Goal: Communication & Community: Answer question/provide support

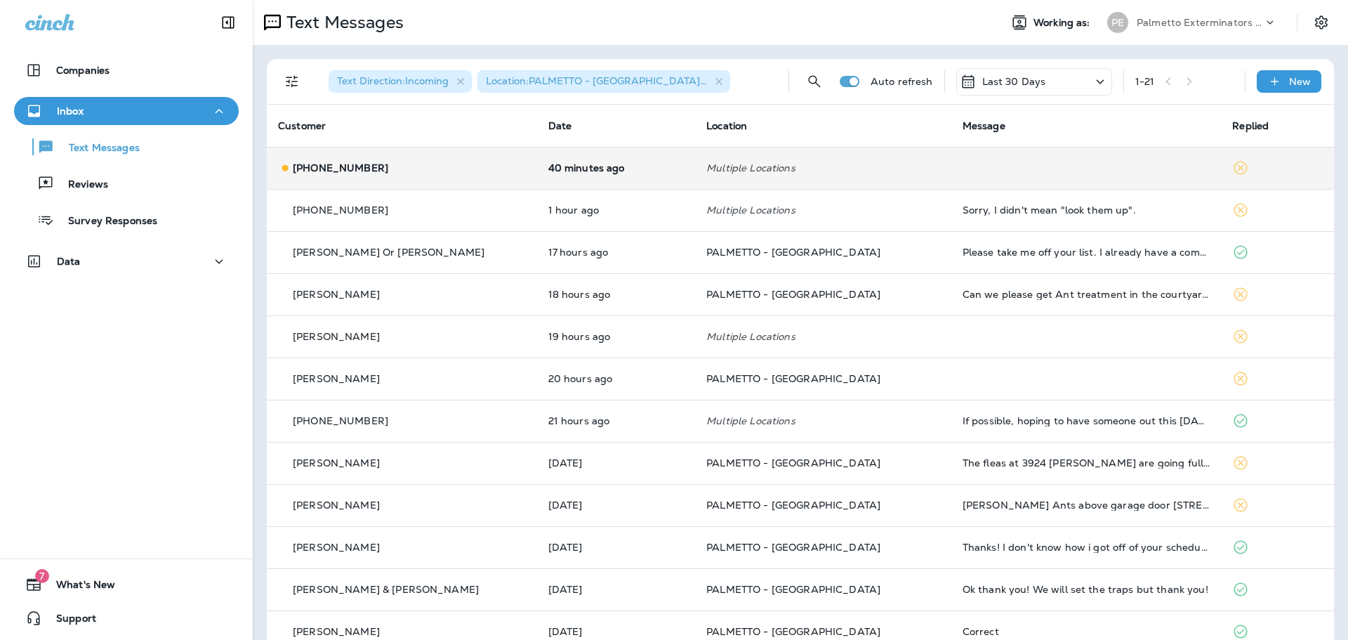
click at [462, 164] on div "[PHONE_NUMBER]" at bounding box center [402, 168] width 248 height 15
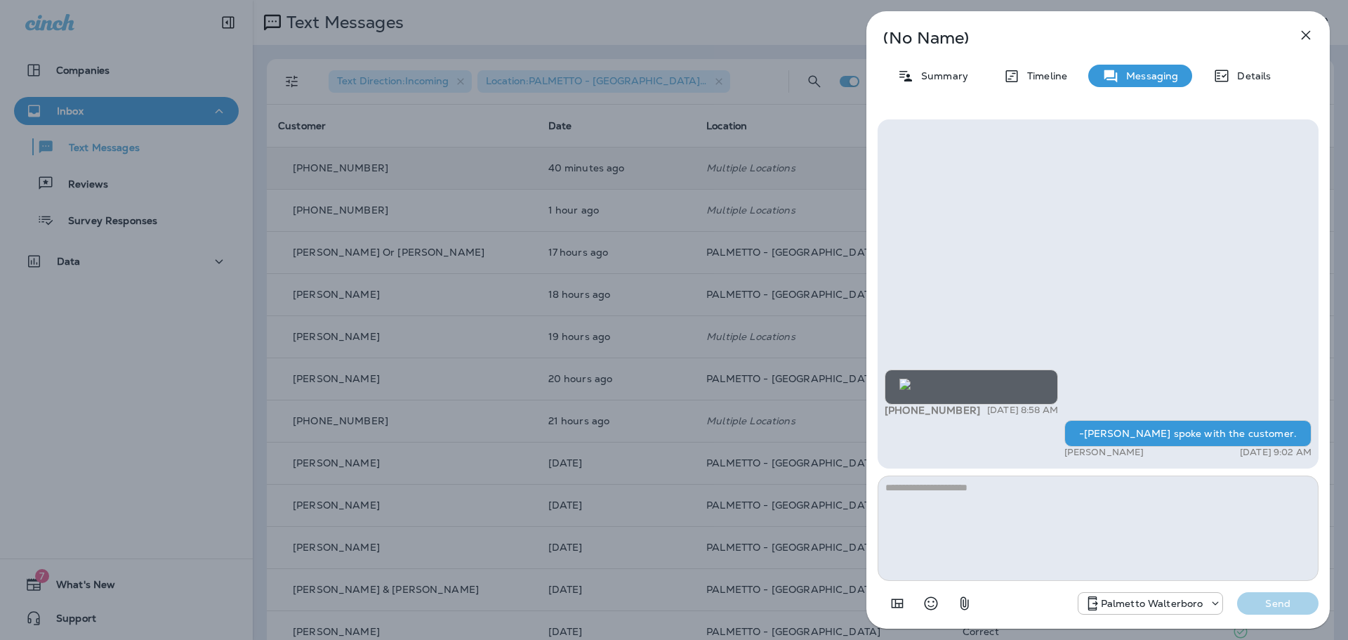
click at [1304, 32] on icon "button" at bounding box center [1305, 35] width 17 height 17
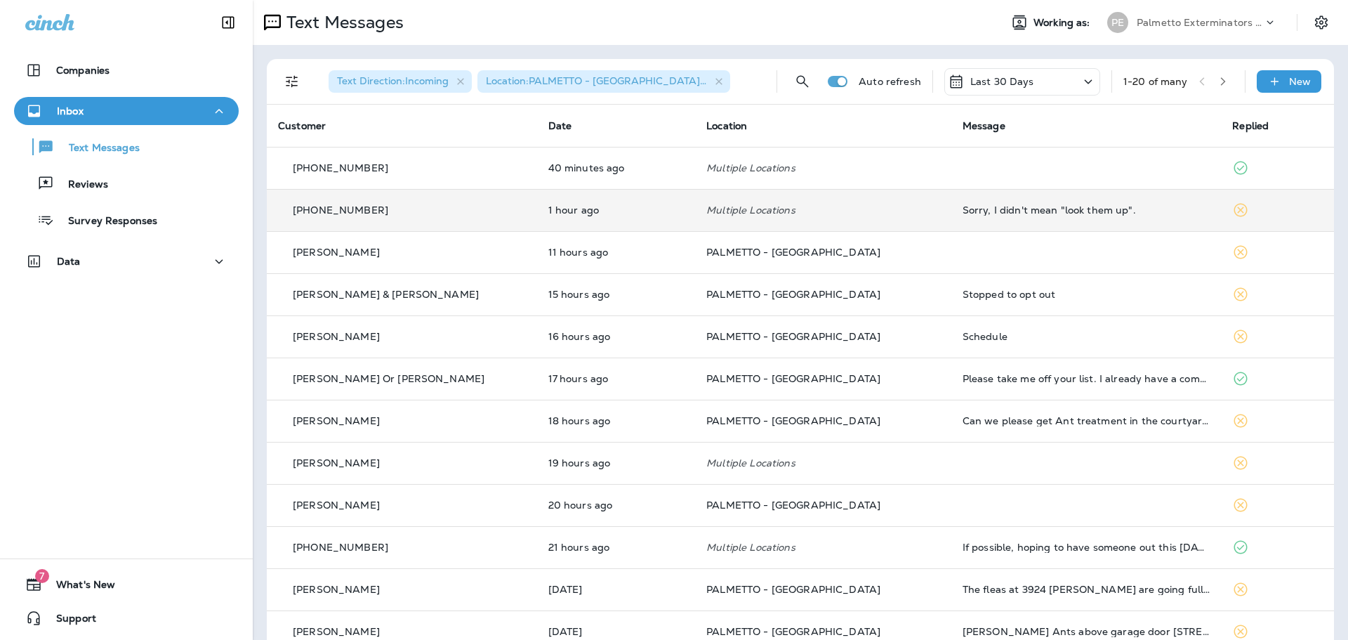
click at [856, 196] on td "Multiple Locations" at bounding box center [823, 210] width 256 height 42
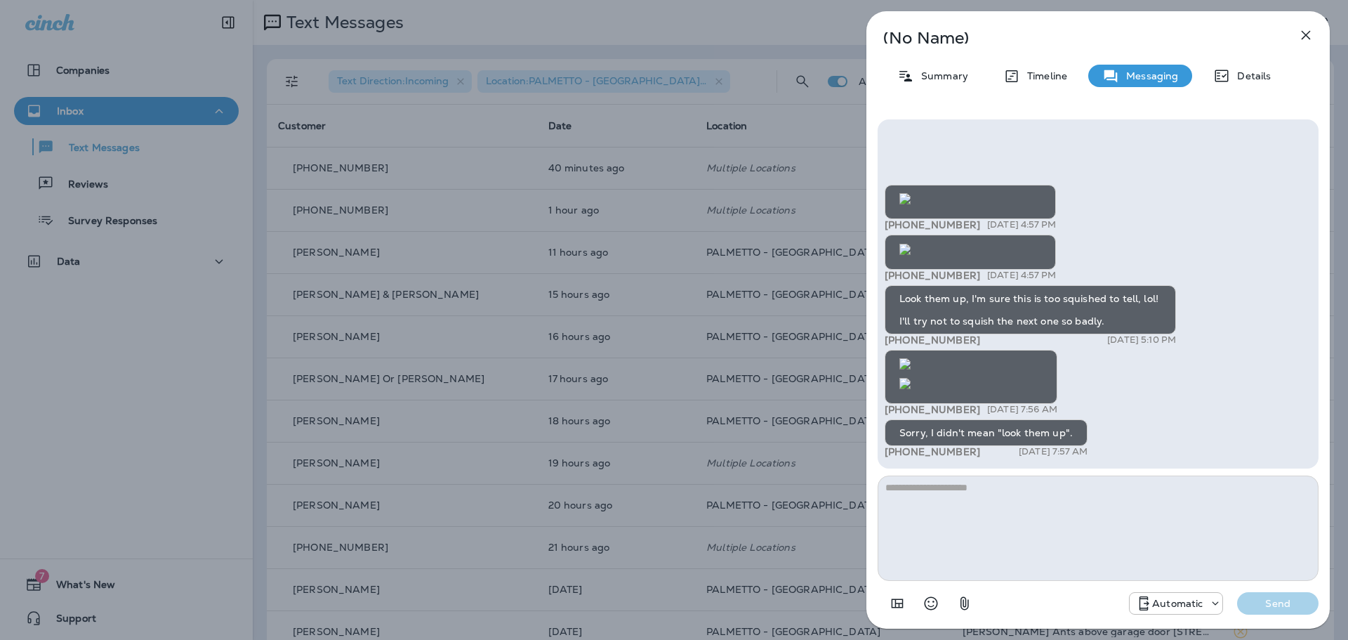
scroll to position [-1004, 0]
click at [1303, 37] on icon "button" at bounding box center [1306, 35] width 9 height 9
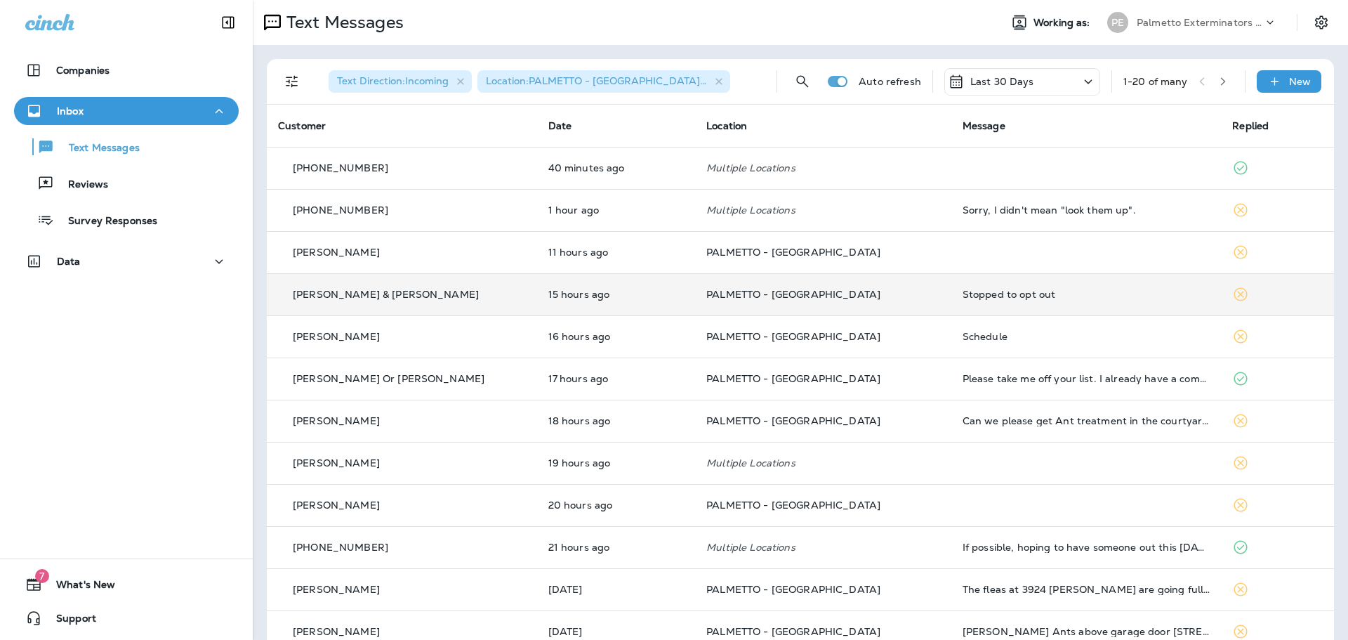
click at [888, 289] on p "PALMETTO - [GEOGRAPHIC_DATA]" at bounding box center [823, 294] width 234 height 11
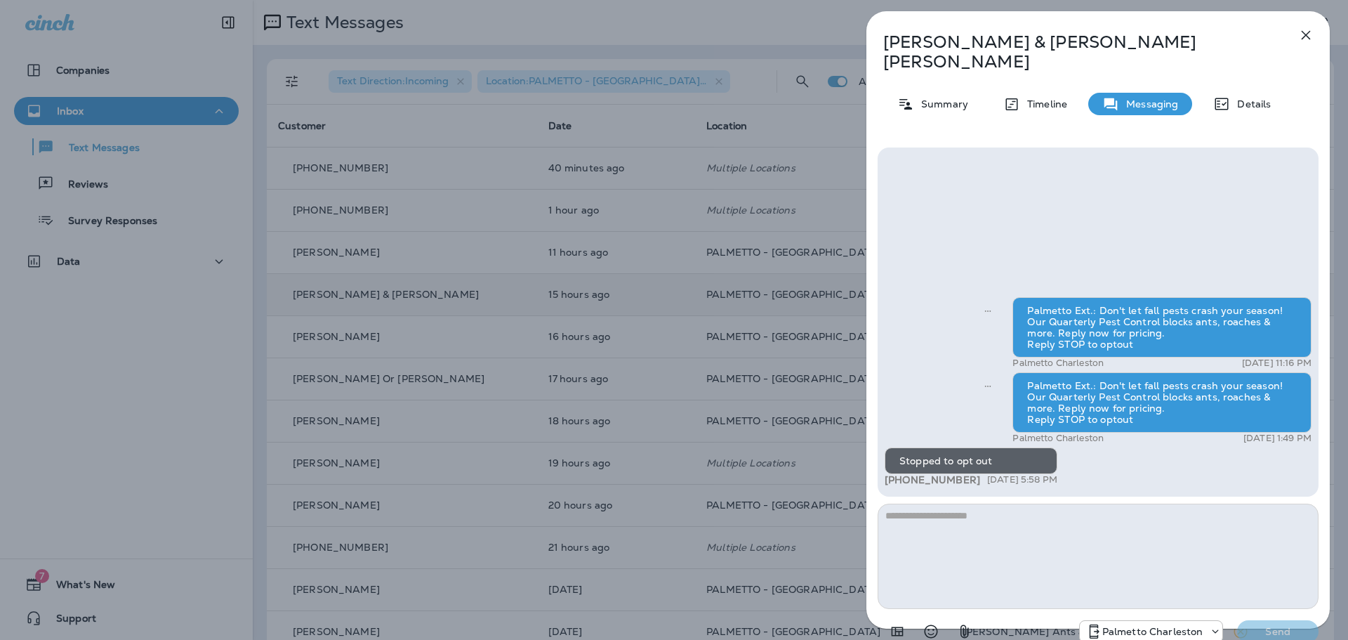
click at [1094, 505] on textarea at bounding box center [1098, 555] width 441 height 105
click at [944, 98] on p "Summary" at bounding box center [941, 103] width 54 height 11
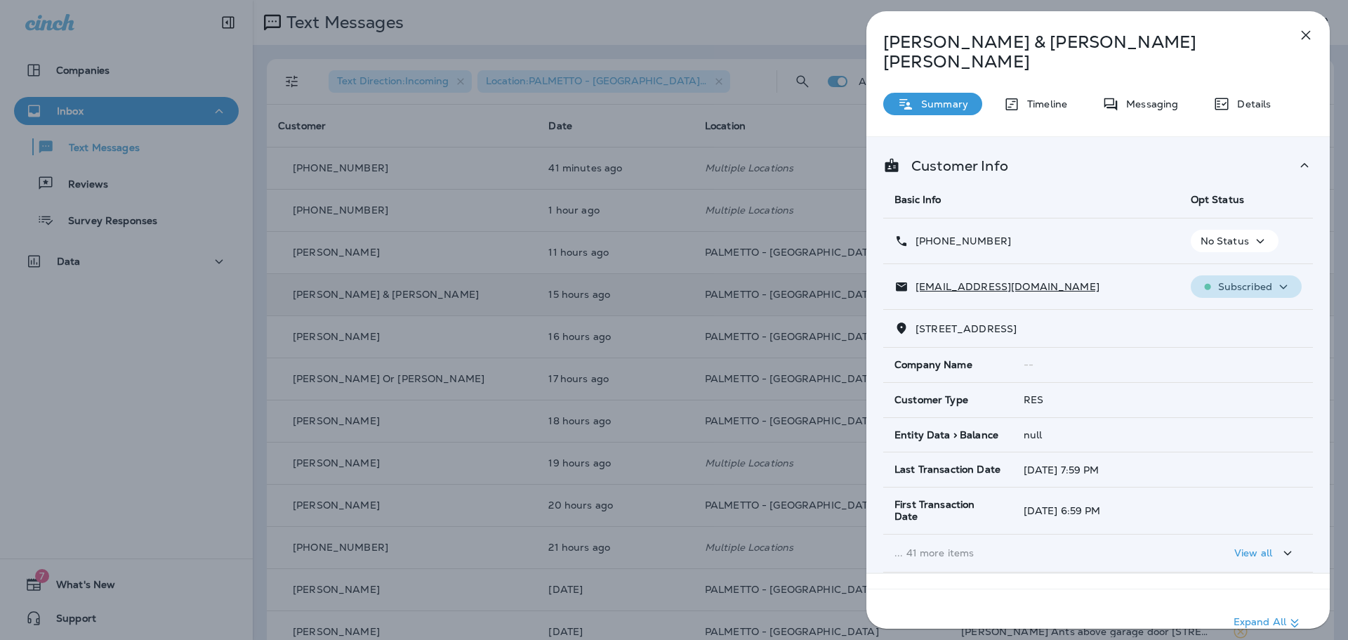
click at [1233, 281] on p "Subscribed" at bounding box center [1245, 286] width 54 height 11
click at [1233, 302] on p "Unsubscribe" at bounding box center [1247, 300] width 61 height 11
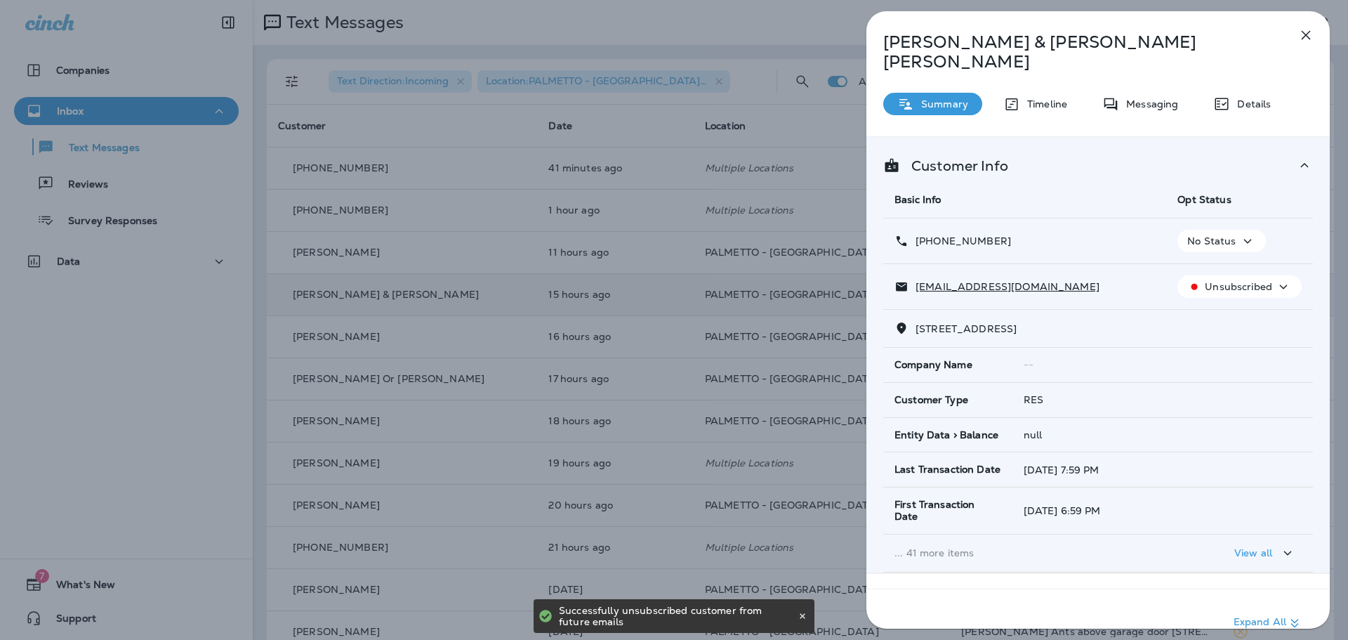
click at [1203, 235] on p "No Status" at bounding box center [1211, 240] width 48 height 11
click at [1202, 255] on p "Opt out" at bounding box center [1211, 254] width 38 height 11
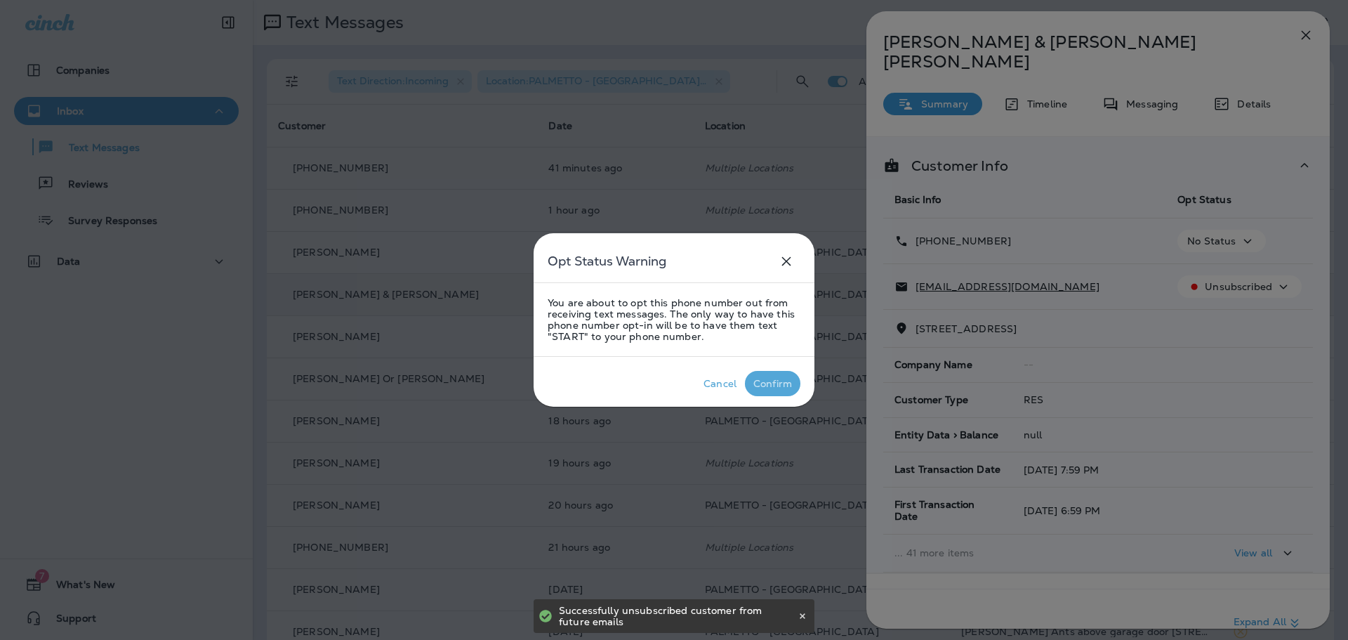
click at [776, 383] on div "Confirm" at bounding box center [772, 383] width 39 height 11
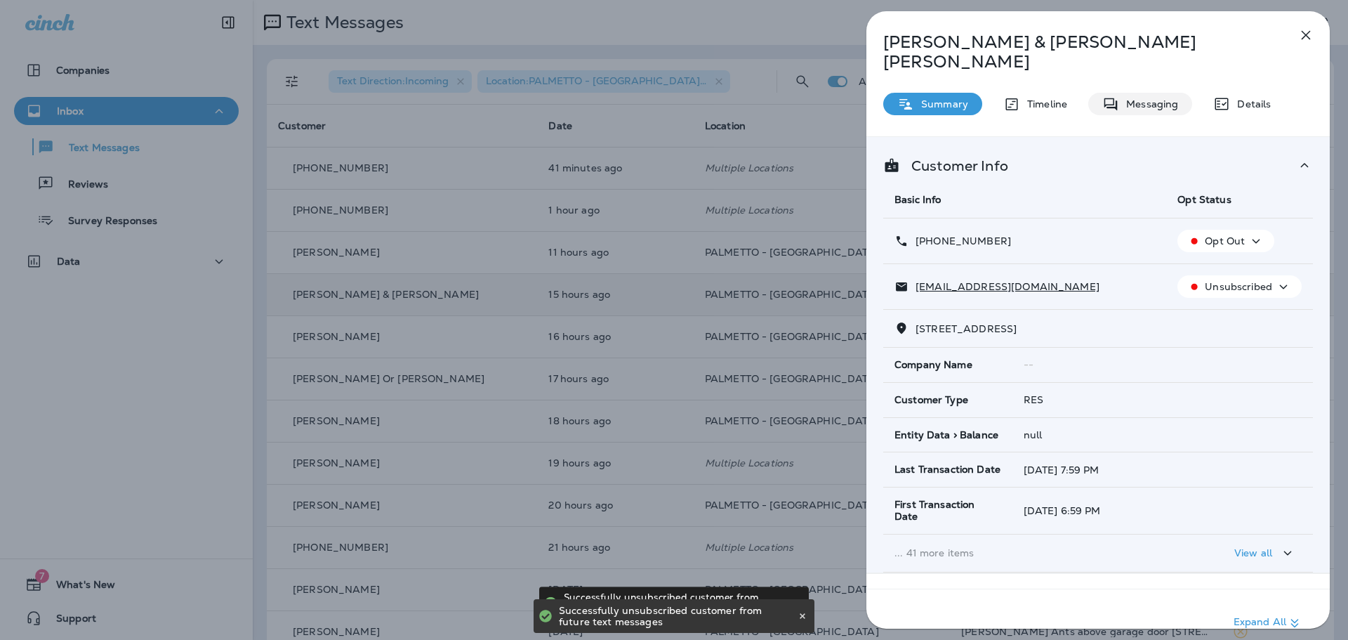
click at [1155, 98] on p "Messaging" at bounding box center [1148, 103] width 59 height 11
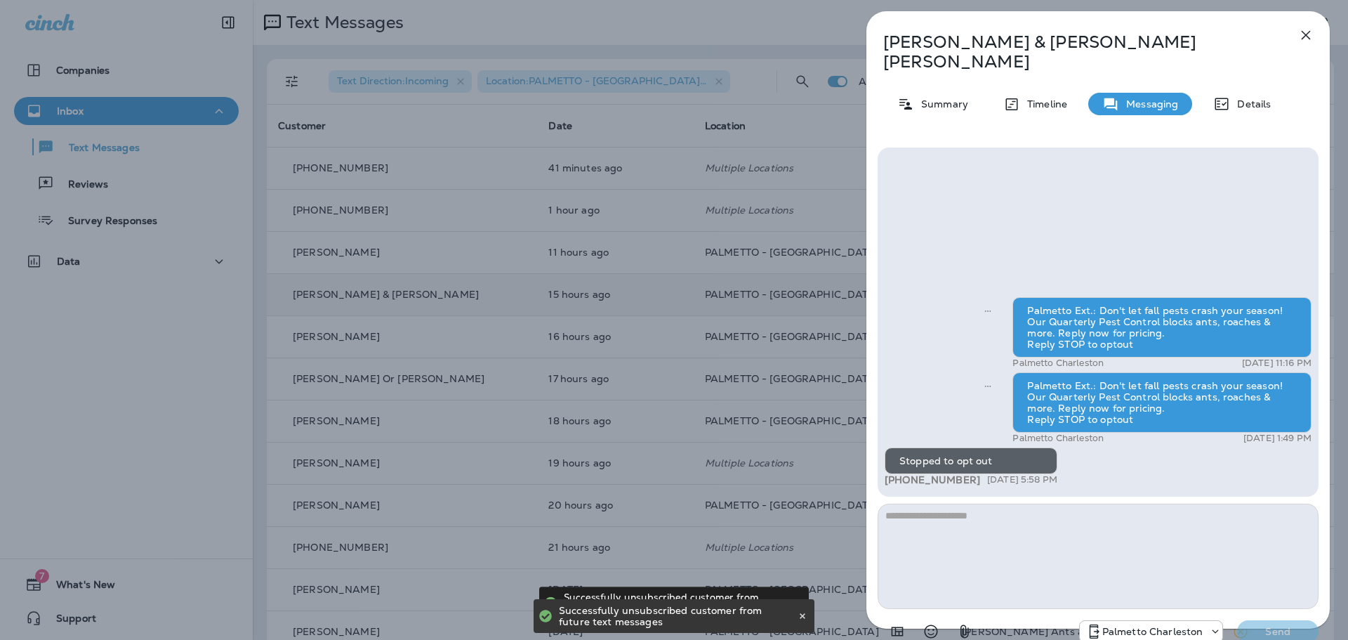
click at [989, 503] on textarea at bounding box center [1098, 555] width 441 height 105
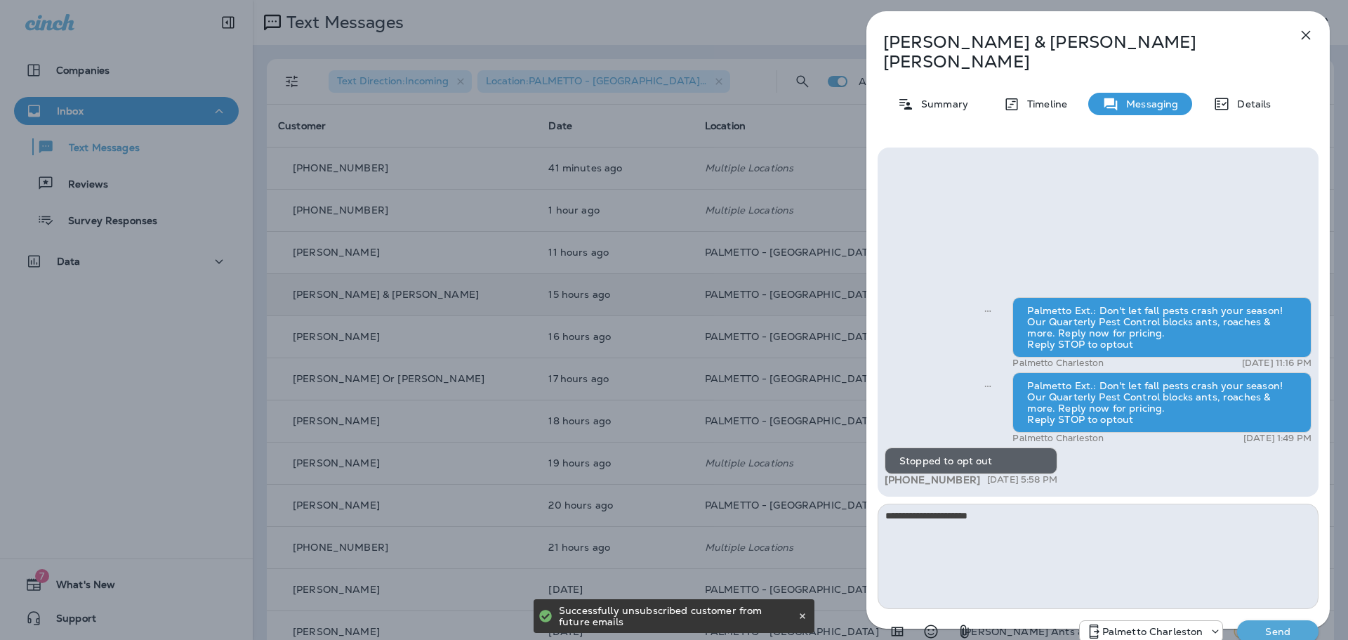
type textarea "**********"
click at [1252, 625] on p "Send" at bounding box center [1277, 631] width 59 height 13
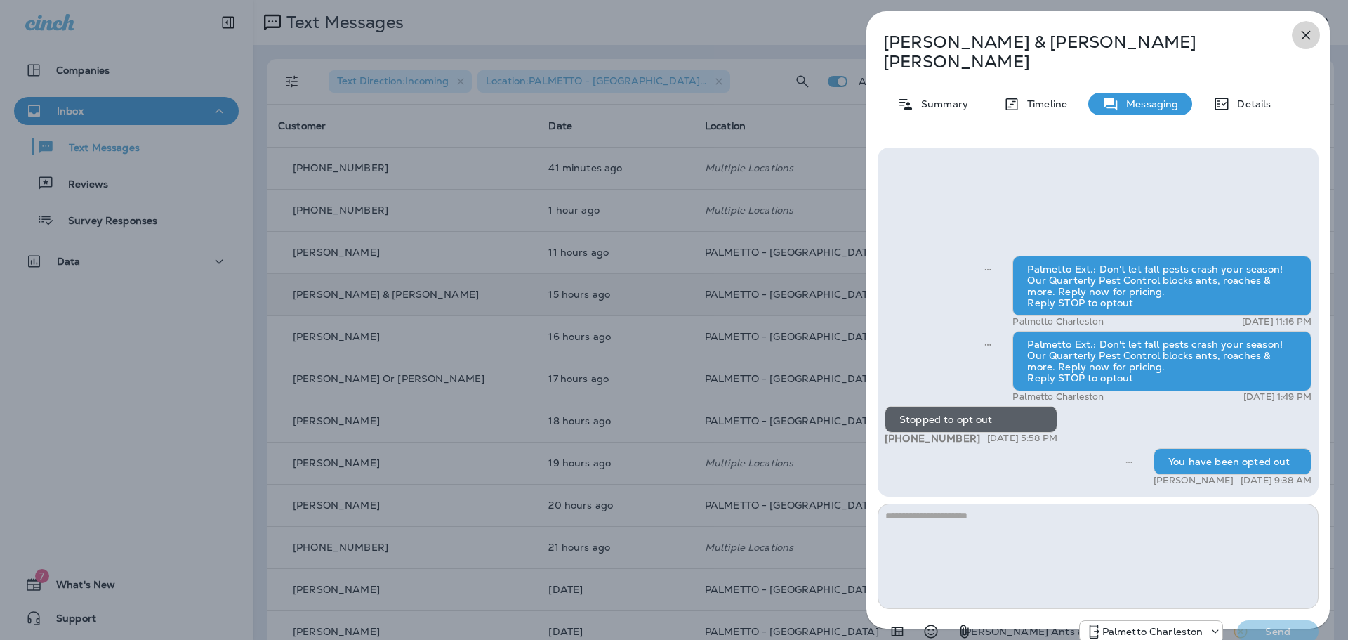
click at [1307, 34] on icon "button" at bounding box center [1306, 35] width 9 height 9
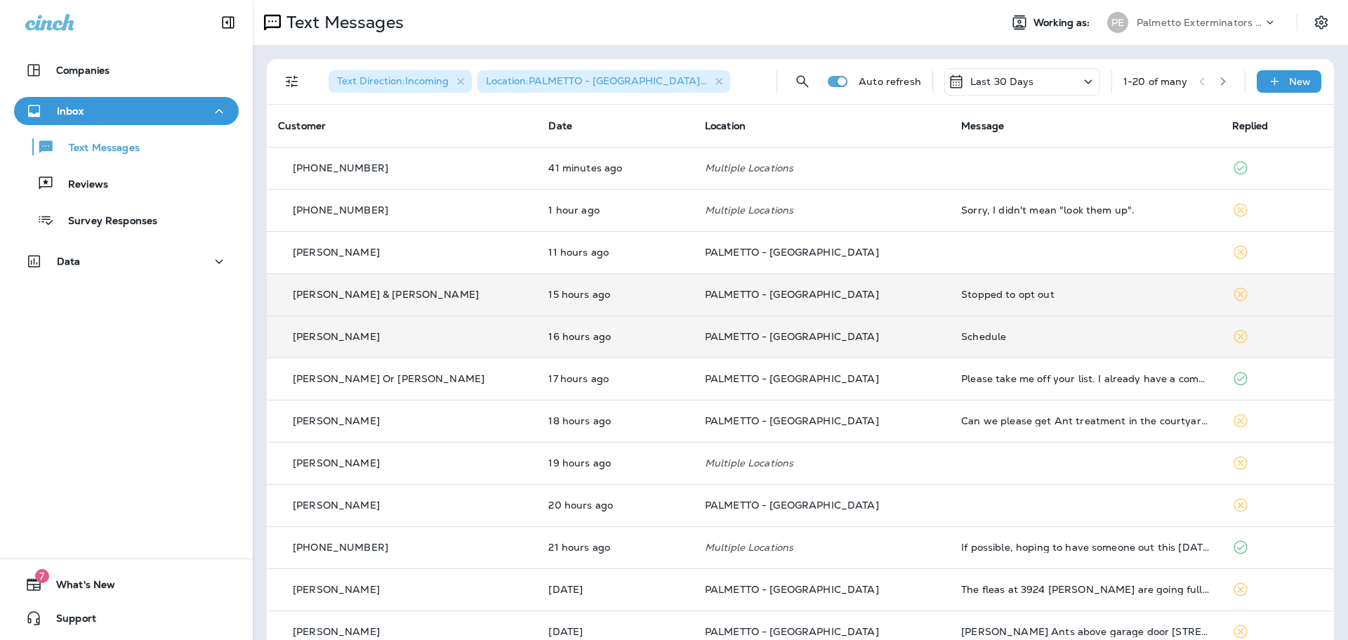
click at [894, 348] on td "PALMETTO - [GEOGRAPHIC_DATA]" at bounding box center [822, 336] width 256 height 42
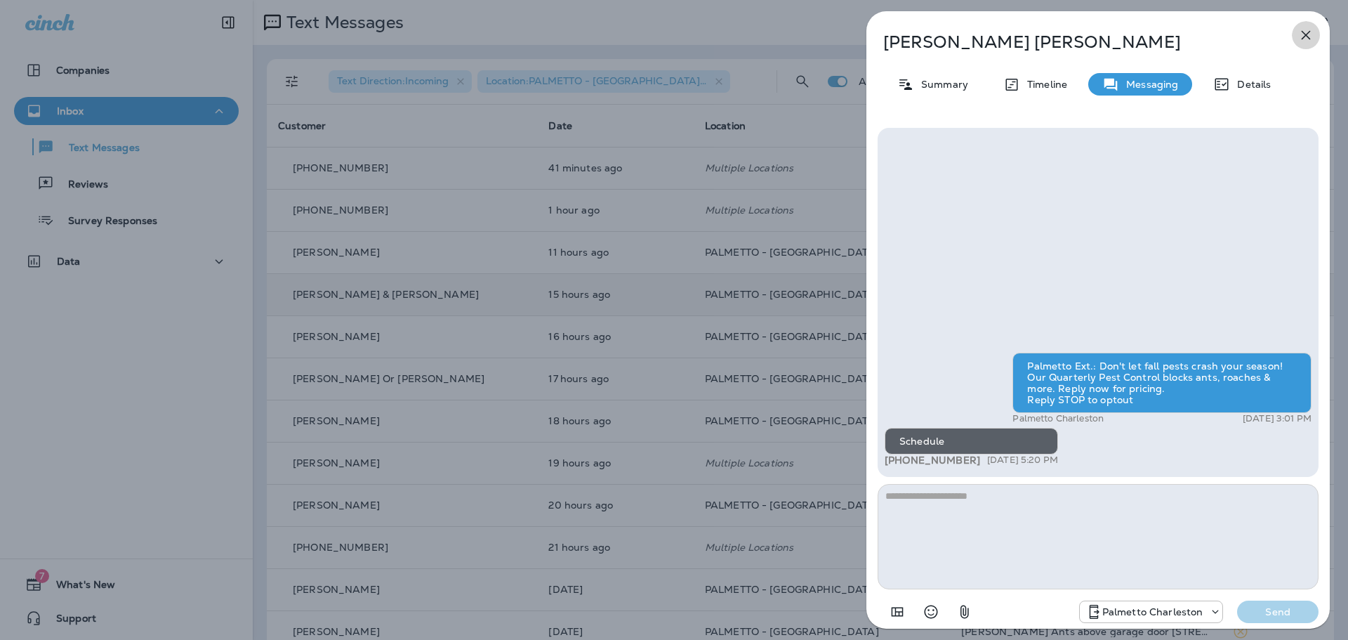
click at [1307, 29] on icon "button" at bounding box center [1305, 35] width 17 height 17
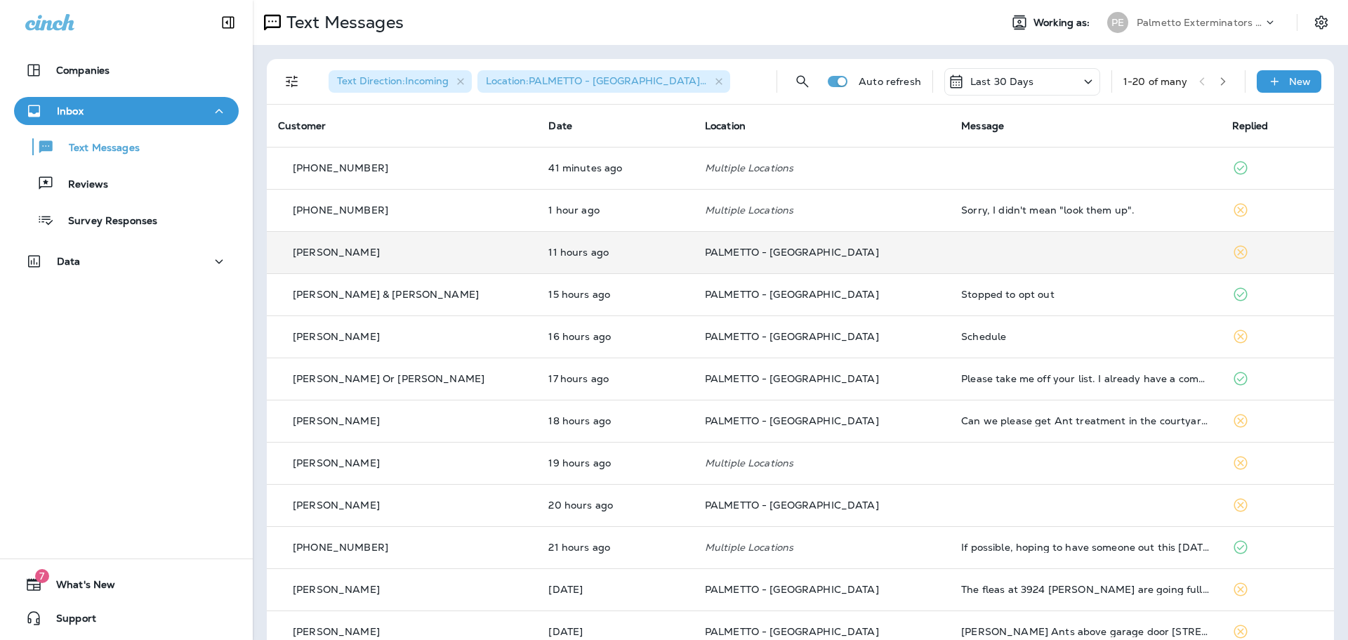
click at [897, 247] on td "PALMETTO - [GEOGRAPHIC_DATA]" at bounding box center [822, 252] width 256 height 42
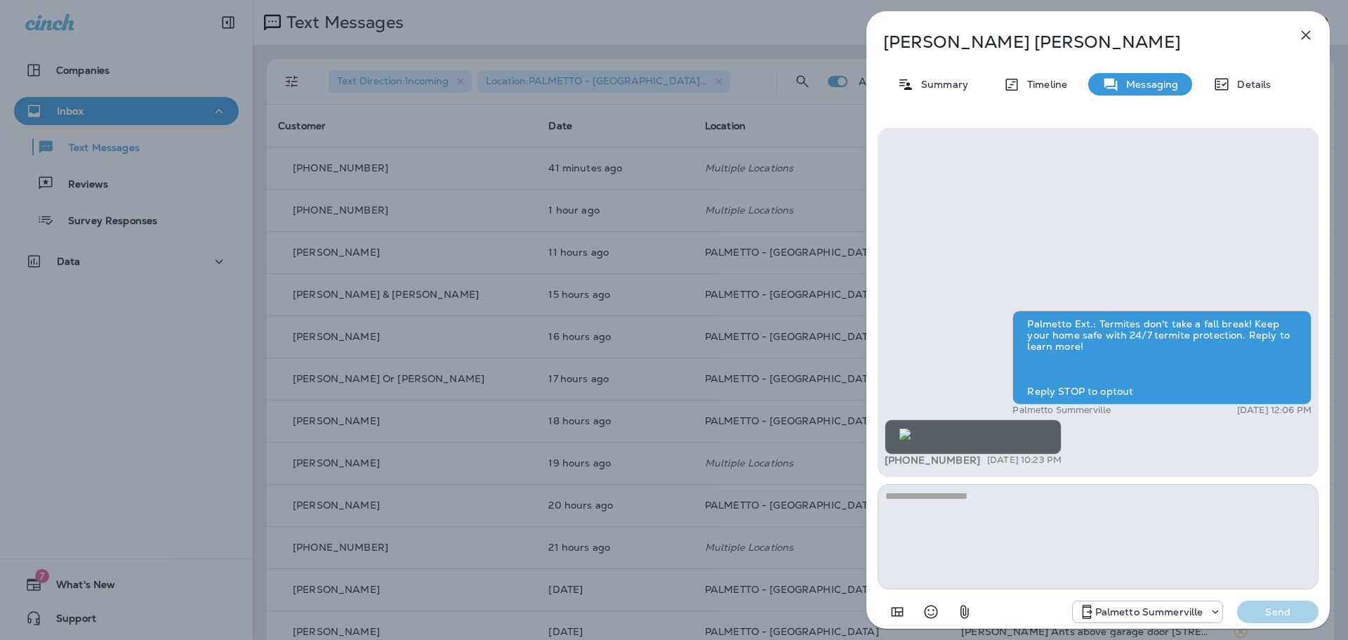
scroll to position [1, 0]
type textarea "**********"
click at [1309, 607] on button "Send" at bounding box center [1277, 611] width 81 height 22
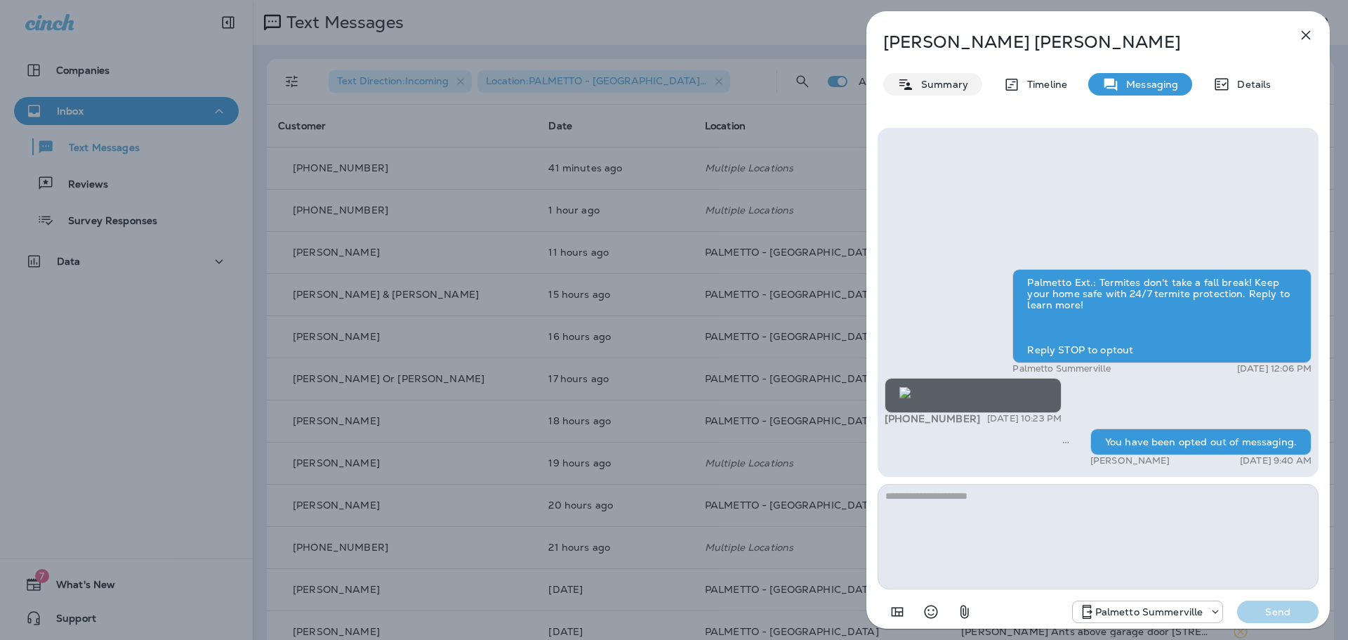
click at [942, 86] on p "Summary" at bounding box center [941, 84] width 54 height 11
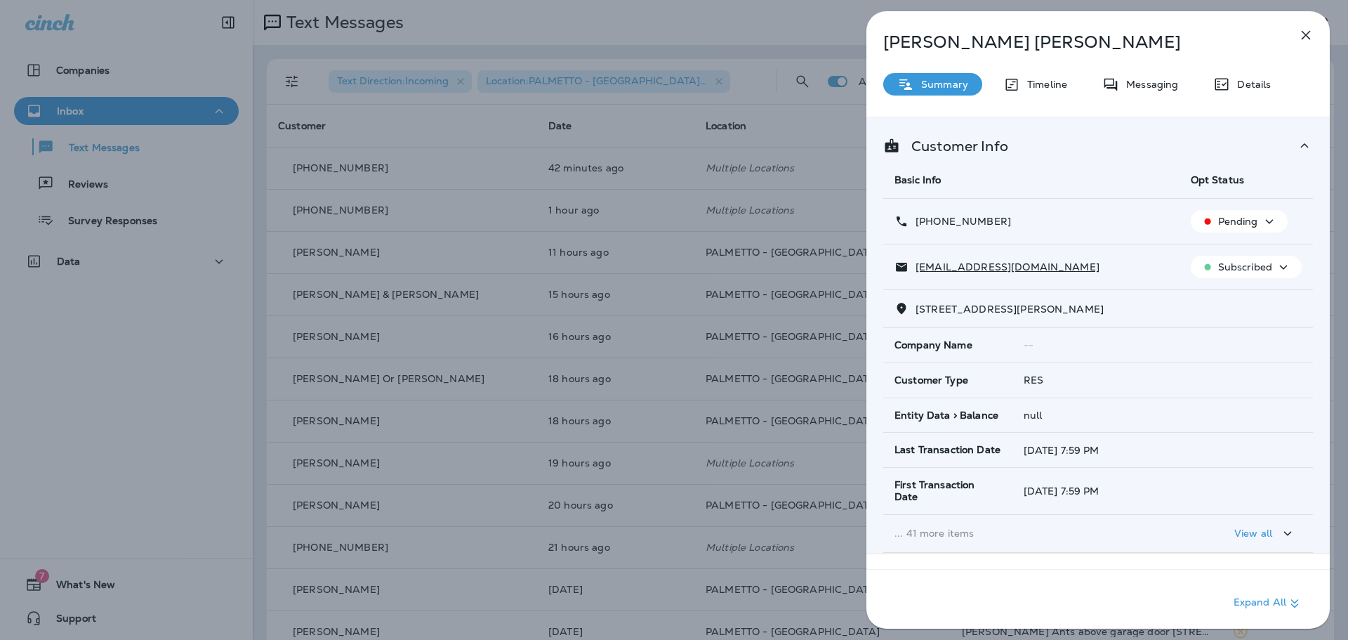
click at [1229, 267] on p "Subscribed" at bounding box center [1245, 266] width 54 height 11
click at [1223, 302] on p "Unsubscribe" at bounding box center [1247, 300] width 61 height 11
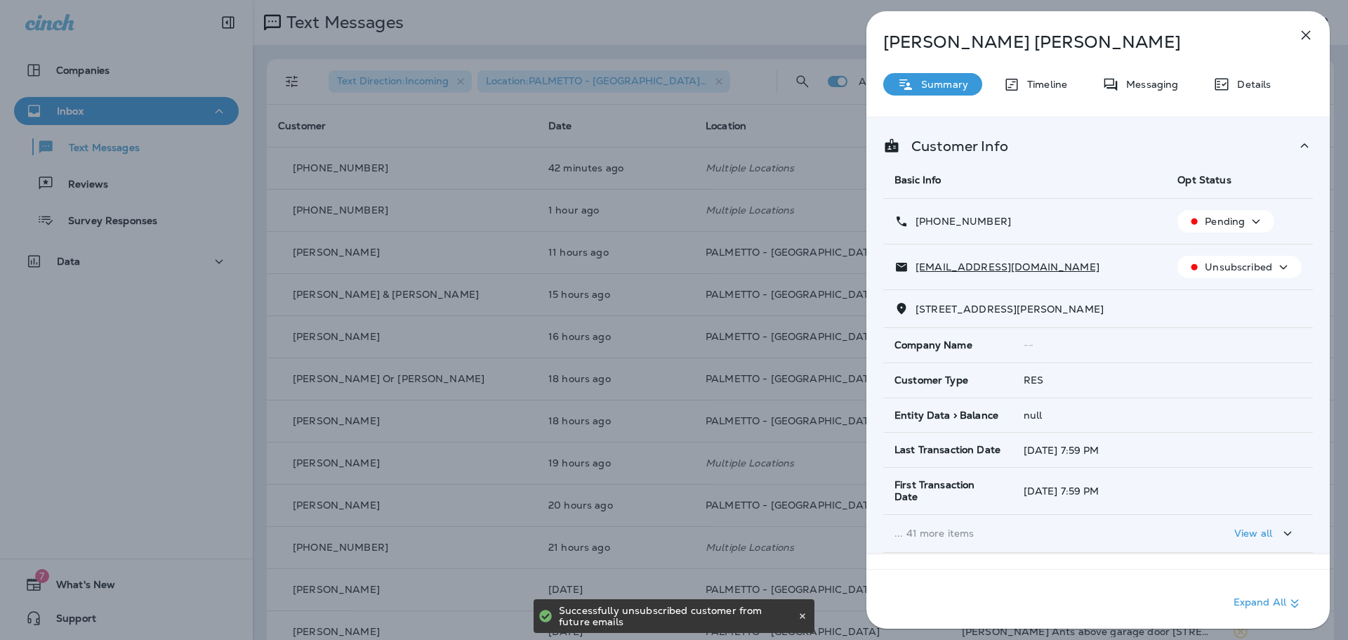
click at [1308, 29] on icon "button" at bounding box center [1305, 35] width 17 height 17
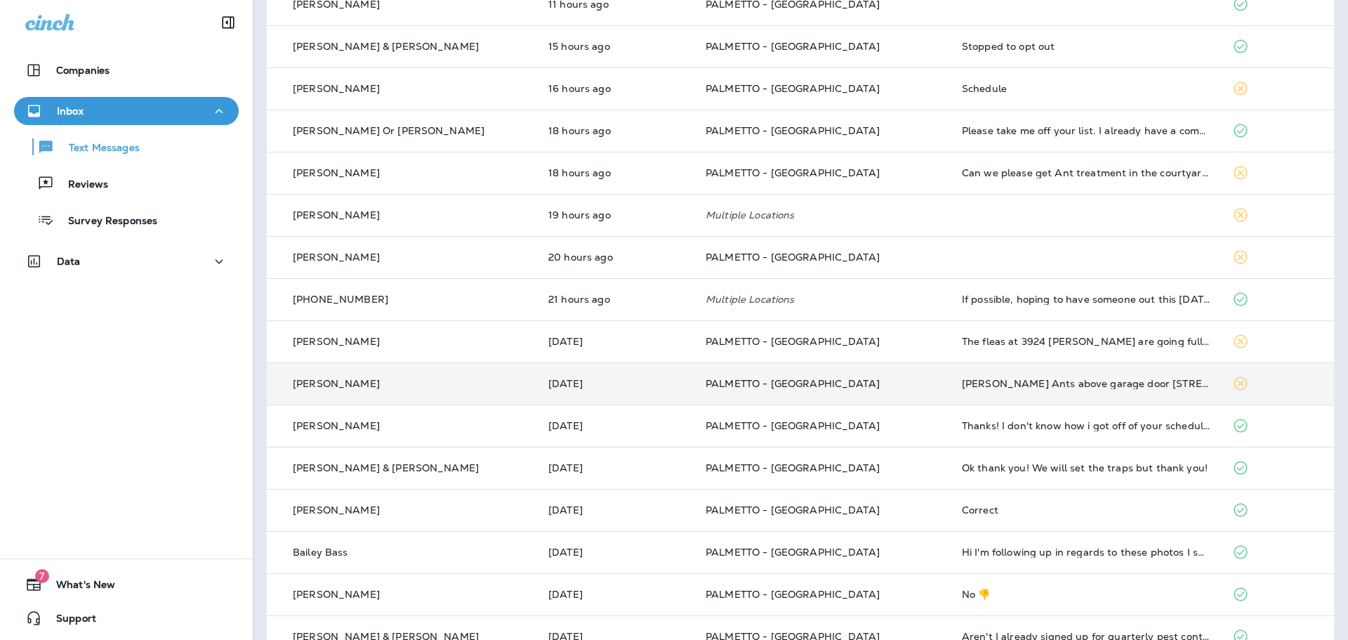
scroll to position [258, 0]
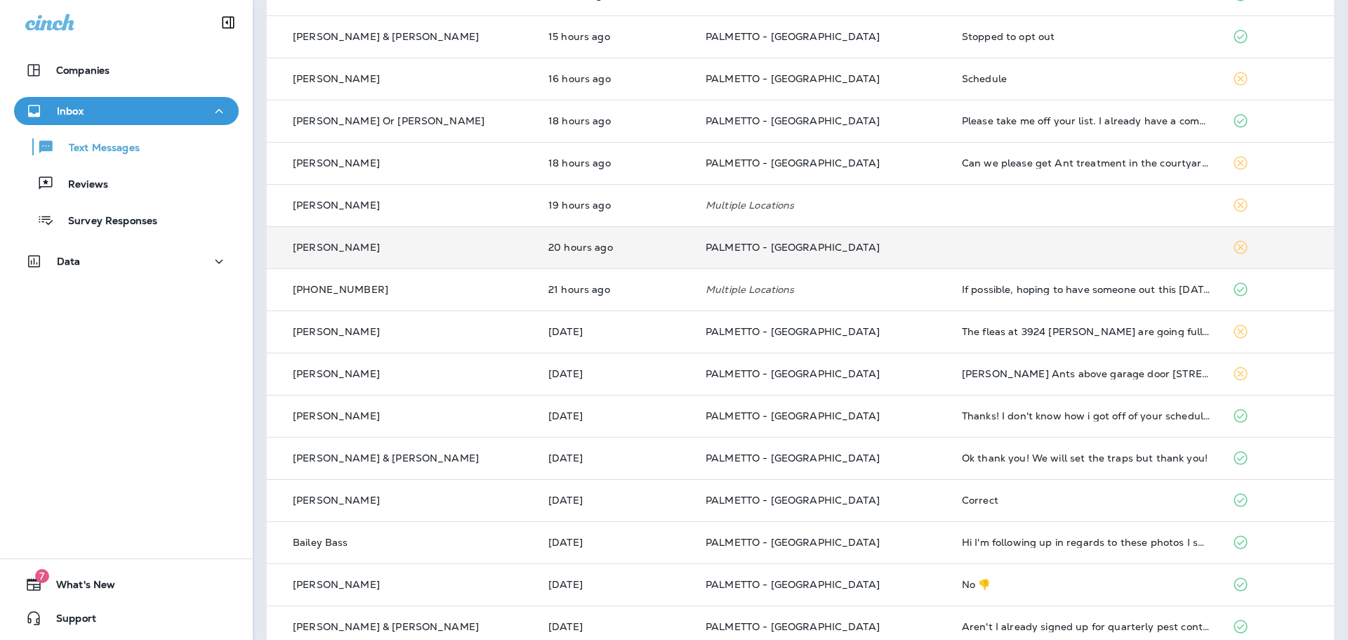
click at [951, 252] on td at bounding box center [1086, 247] width 270 height 42
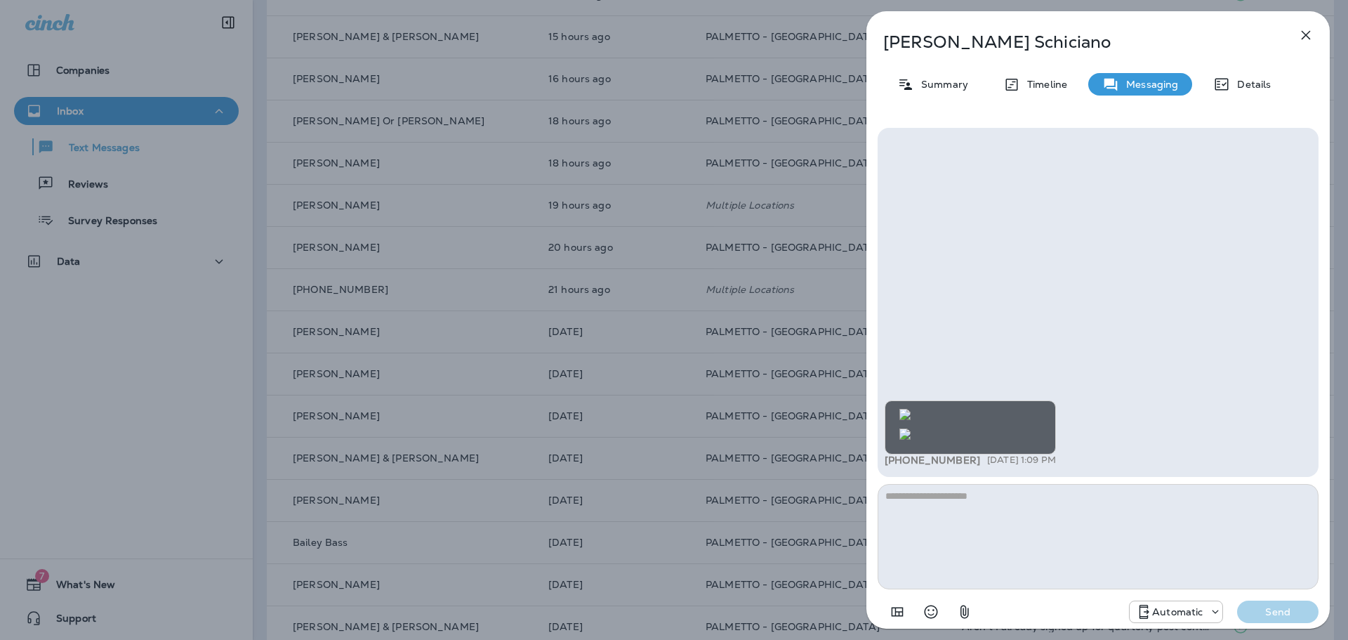
click at [1306, 34] on icon "button" at bounding box center [1306, 35] width 9 height 9
